Goal: Information Seeking & Learning: Understand process/instructions

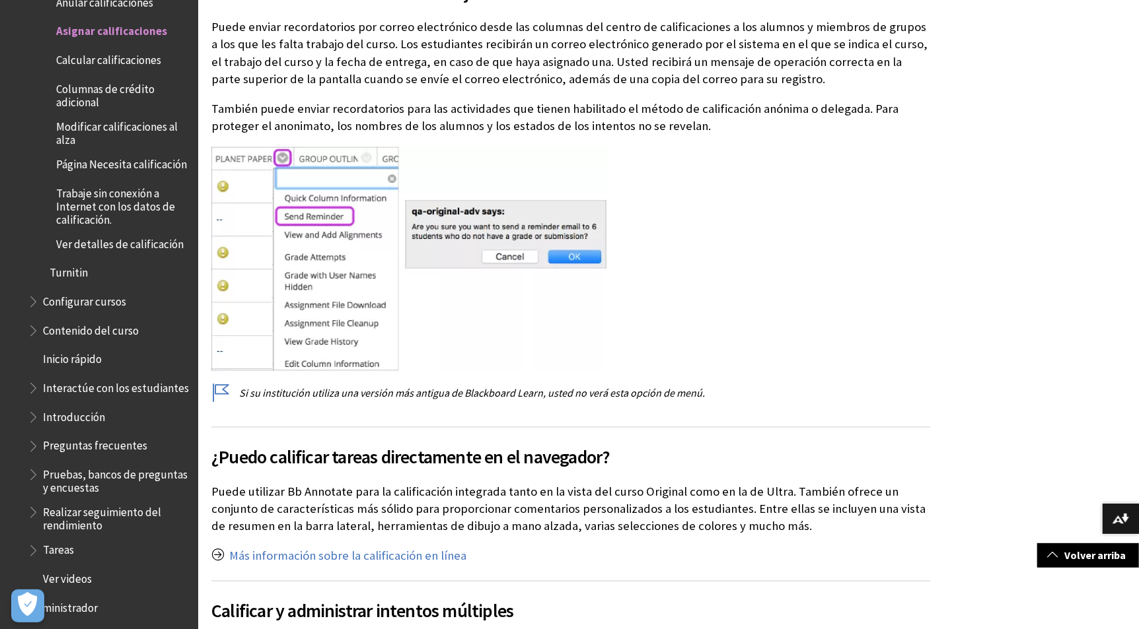
scroll to position [5623, 0]
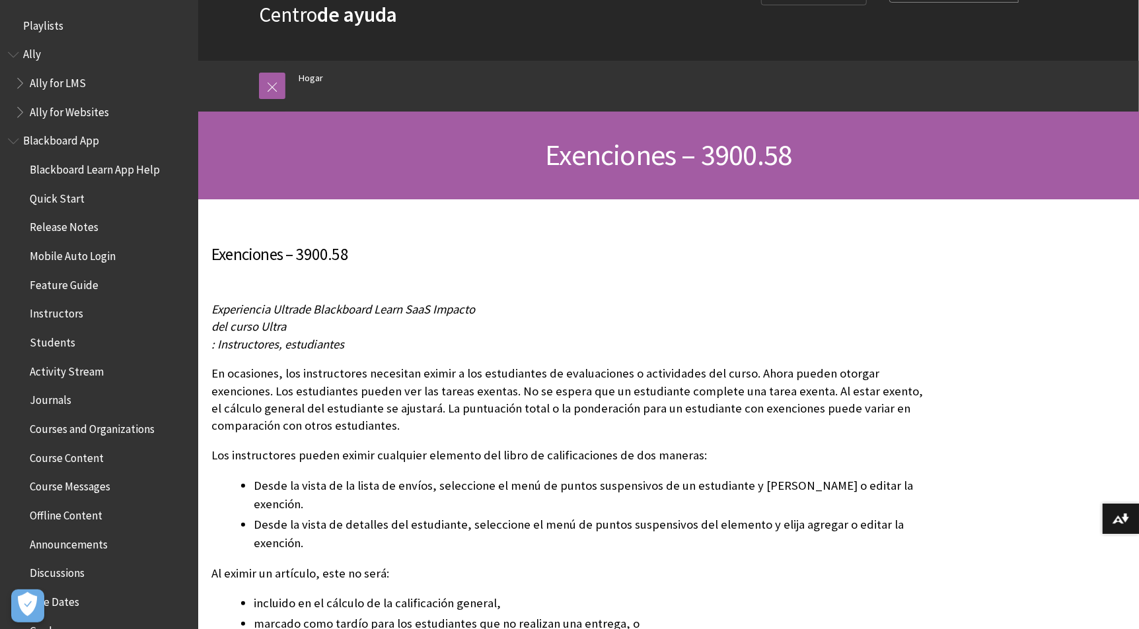
scroll to position [100, 0]
